Goal: Check status: Check status

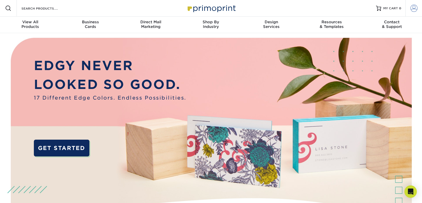
click at [415, 8] on span at bounding box center [413, 8] width 7 height 7
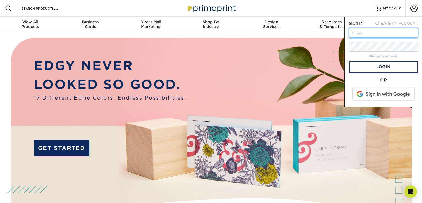
click at [367, 31] on input "text" at bounding box center [383, 33] width 69 height 10
type input "[EMAIL_ADDRESS][DOMAIN_NAME]"
click at [375, 65] on link "Login" at bounding box center [383, 67] width 69 height 12
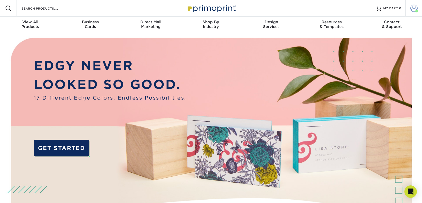
click at [415, 9] on span at bounding box center [413, 8] width 7 height 7
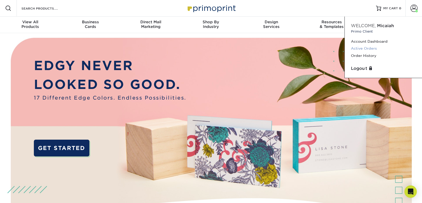
click at [365, 48] on link "Active Orders" at bounding box center [383, 48] width 65 height 7
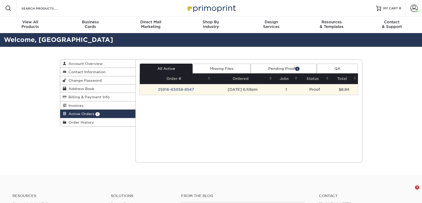
click at [172, 90] on td "25916-65958-8547" at bounding box center [176, 89] width 72 height 11
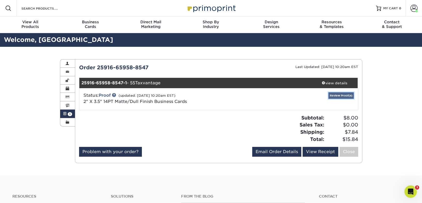
click at [342, 95] on link "Review Proof(s)" at bounding box center [340, 95] width 25 height 6
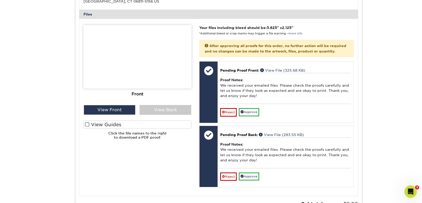
scroll to position [204, 0]
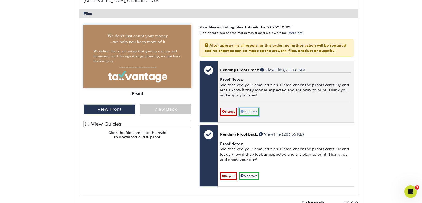
click at [250, 115] on link "Approve" at bounding box center [249, 111] width 20 height 8
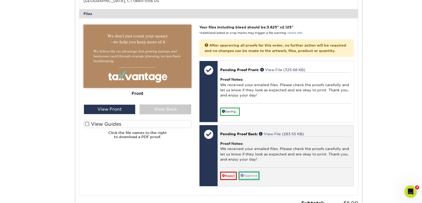
click at [249, 180] on link "Approve" at bounding box center [249, 176] width 20 height 8
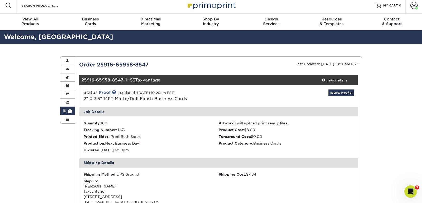
scroll to position [0, 0]
